Goal: Transaction & Acquisition: Purchase product/service

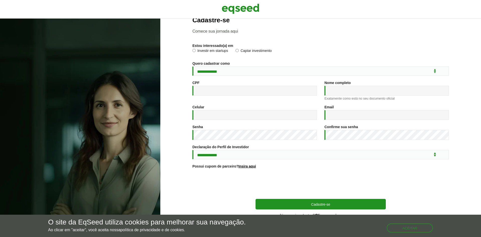
scroll to position [18, 0]
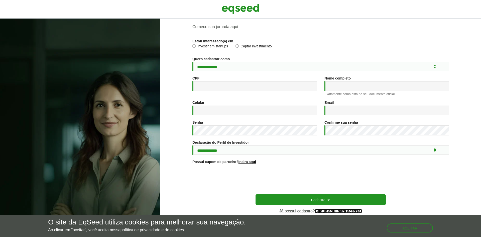
click at [326, 209] on link "Clique aqui para acessar" at bounding box center [338, 211] width 47 height 4
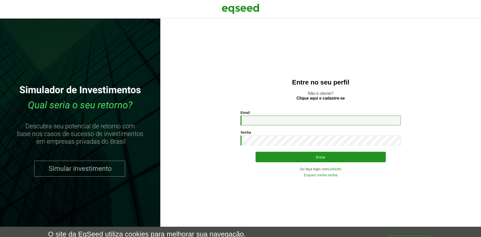
click at [278, 123] on input "Email *" at bounding box center [321, 121] width 160 height 10
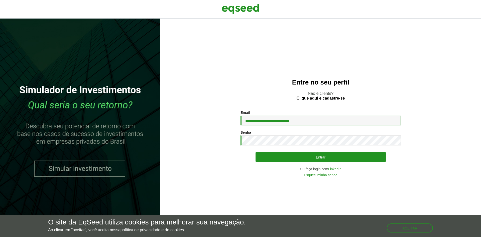
type input "**********"
click at [256, 152] on button "Entrar" at bounding box center [321, 157] width 130 height 11
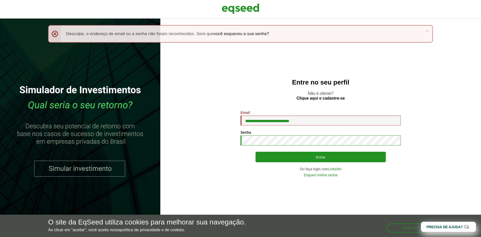
click at [256, 152] on button "Entrar" at bounding box center [321, 157] width 130 height 11
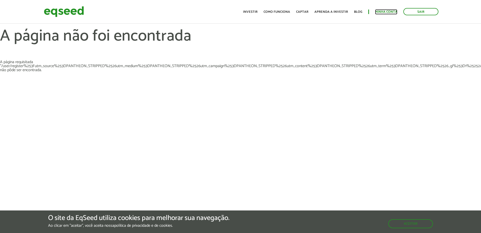
click at [380, 10] on link "Minha conta" at bounding box center [386, 11] width 22 height 3
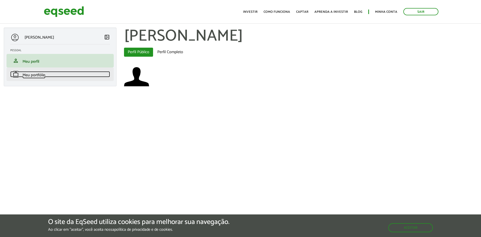
click at [48, 74] on link "work Meu portfólio" at bounding box center [60, 74] width 100 height 6
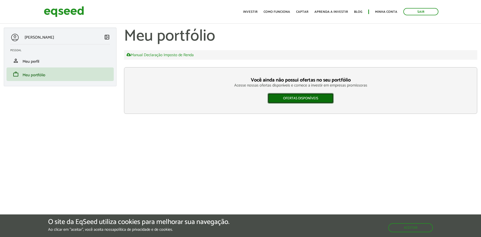
click at [300, 99] on link "Ofertas disponíveis" at bounding box center [301, 98] width 66 height 11
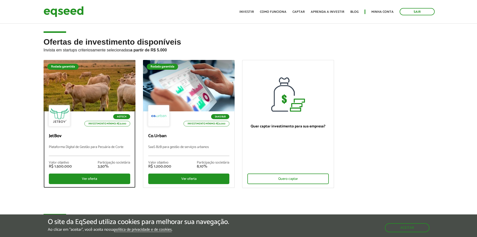
click at [83, 83] on div at bounding box center [89, 86] width 110 height 62
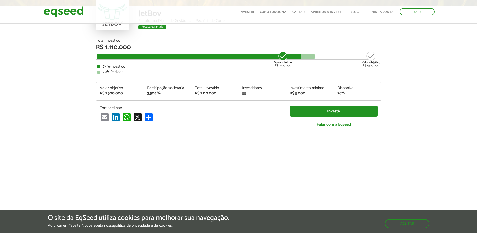
scroll to position [50, 0]
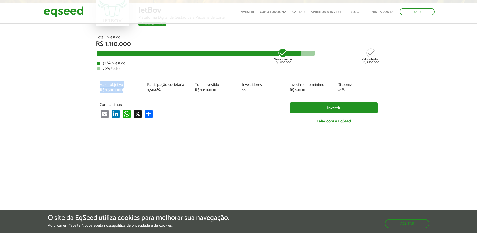
drag, startPoint x: 99, startPoint y: 83, endPoint x: 125, endPoint y: 88, distance: 26.3
click at [125, 88] on div "Valor objetivo R$ 1.500.000" at bounding box center [120, 87] width 48 height 9
click at [118, 88] on div "R$ 1.500.000" at bounding box center [120, 90] width 40 height 4
click at [104, 84] on div "Valor objetivo" at bounding box center [120, 85] width 40 height 4
drag, startPoint x: 143, startPoint y: 85, endPoint x: 167, endPoint y: 92, distance: 24.9
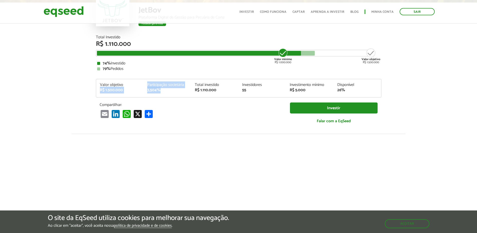
click at [167, 92] on div "Valor objetivo R$ 1.500.000 Participação societária 3,504% Total investido R$ 1…" at bounding box center [238, 90] width 285 height 14
click at [142, 80] on div "Valor objetivo R$ 1.500.000 Participação societária 3,504% Total investido R$ 1…" at bounding box center [239, 88] width 286 height 19
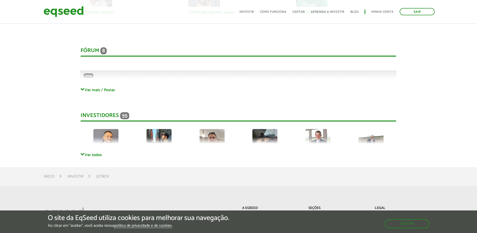
scroll to position [1278, 0]
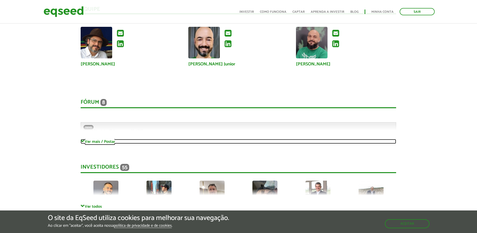
click at [96, 142] on link "Ver mais / Postar" at bounding box center [239, 141] width 316 height 5
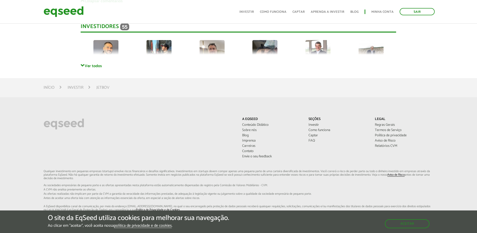
scroll to position [2256, 0]
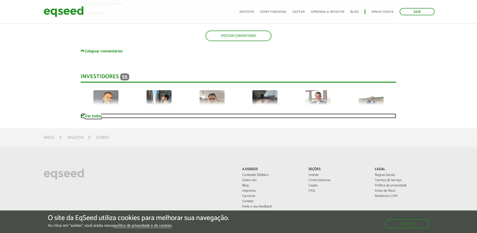
click at [87, 115] on link "Ver todos" at bounding box center [239, 116] width 316 height 5
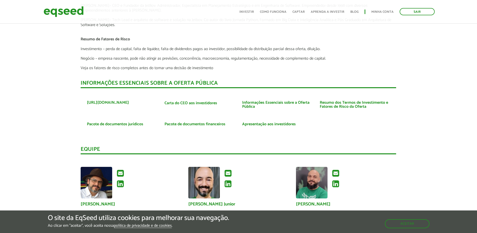
scroll to position [1128, 0]
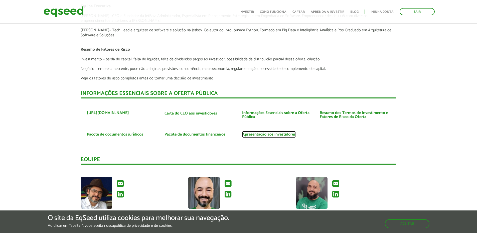
drag, startPoint x: 273, startPoint y: 135, endPoint x: 270, endPoint y: 133, distance: 3.7
drag, startPoint x: 219, startPoint y: 92, endPoint x: 217, endPoint y: 97, distance: 5.4
click at [217, 97] on div "INFORMAÇÕES ESSENCIAIS SOBRE A OFERTA PÚBLICA" at bounding box center [239, 95] width 316 height 8
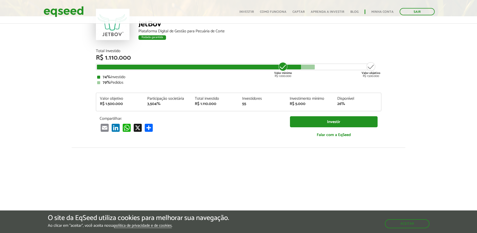
scroll to position [0, 0]
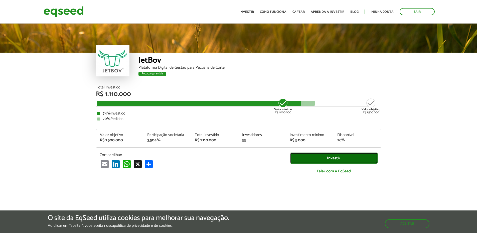
click at [348, 157] on link "Investir" at bounding box center [334, 158] width 88 height 11
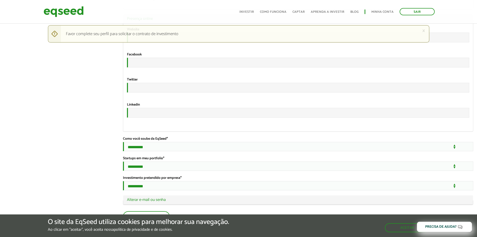
scroll to position [813, 0]
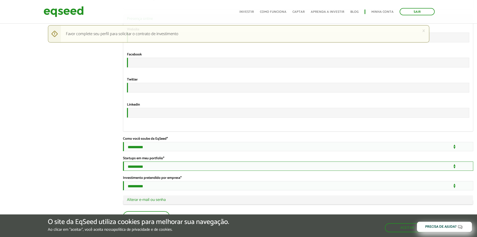
click at [180, 165] on select "**********" at bounding box center [298, 165] width 351 height 9
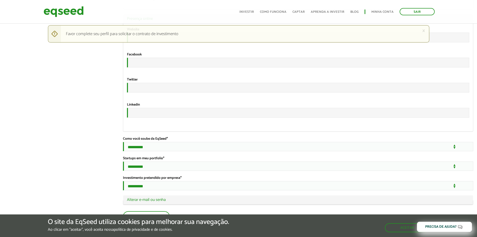
drag, startPoint x: 52, startPoint y: 160, endPoint x: 59, endPoint y: 156, distance: 7.4
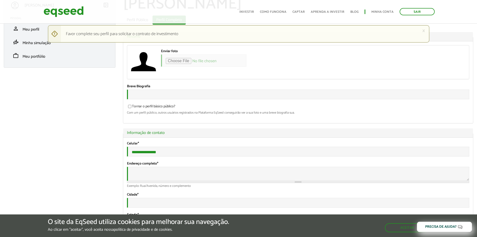
scroll to position [0, 0]
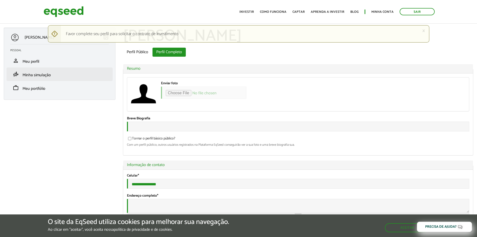
click at [51, 70] on li "finance_mode Minha simulação" at bounding box center [60, 74] width 106 height 14
click at [49, 75] on span "Minha simulação" at bounding box center [37, 75] width 28 height 7
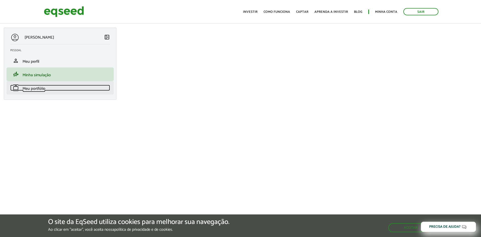
click at [51, 87] on link "work Meu portfólio" at bounding box center [60, 88] width 100 height 6
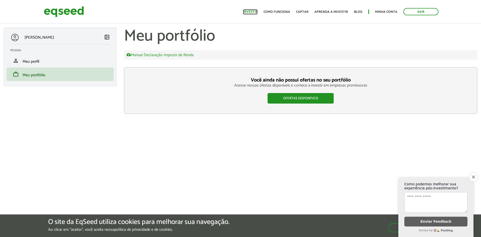
click at [257, 14] on link "Investir" at bounding box center [250, 11] width 15 height 3
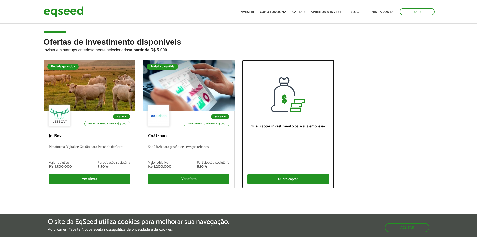
click at [295, 183] on div "Quero captar" at bounding box center [288, 179] width 81 height 11
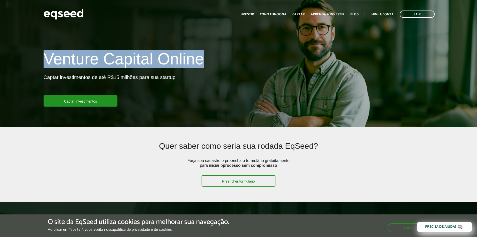
drag, startPoint x: 52, startPoint y: 61, endPoint x: 213, endPoint y: 59, distance: 160.4
click at [213, 59] on div "Venture Capital Online Captar investimentos de até R$15 milhões para sua startu…" at bounding box center [139, 78] width 199 height 56
copy h1 "Venture Capital Online"
